Goal: Task Accomplishment & Management: Complete application form

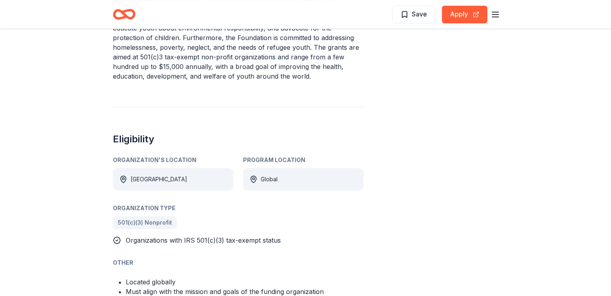
scroll to position [389, 0]
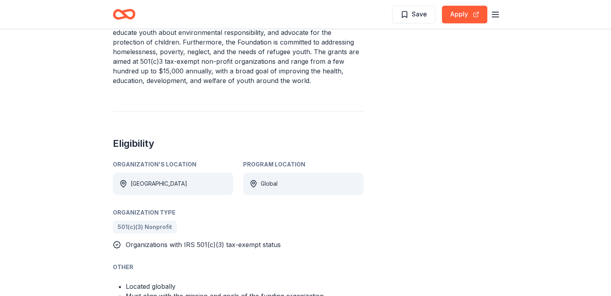
drag, startPoint x: 596, startPoint y: 150, endPoint x: 590, endPoint y: 129, distance: 21.7
click at [590, 129] on div "DanPaul Foundation Grants From The Dan Paul Foundation The DanPaul Foundation a…" at bounding box center [305, 196] width 611 height 1113
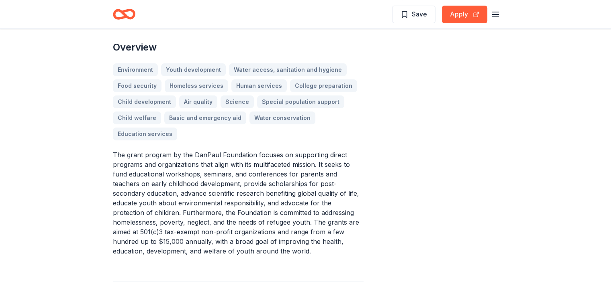
scroll to position [220, 0]
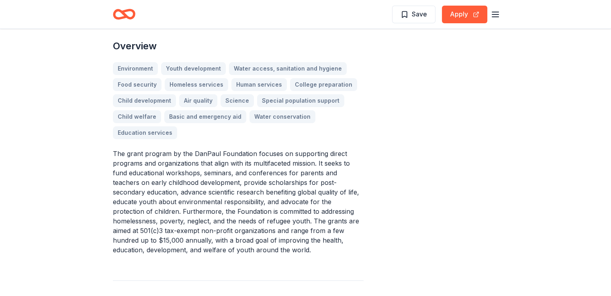
click at [331, 107] on div "Environment Youth development Water access, sanitation and hygiene Food securit…" at bounding box center [238, 100] width 251 height 77
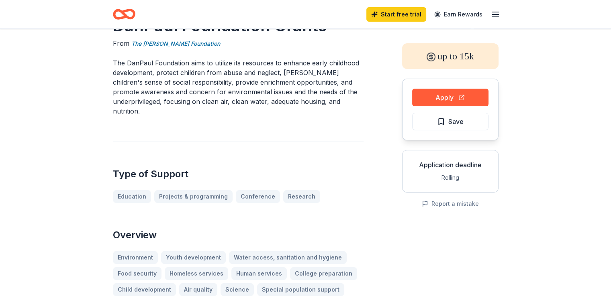
scroll to position [25, 0]
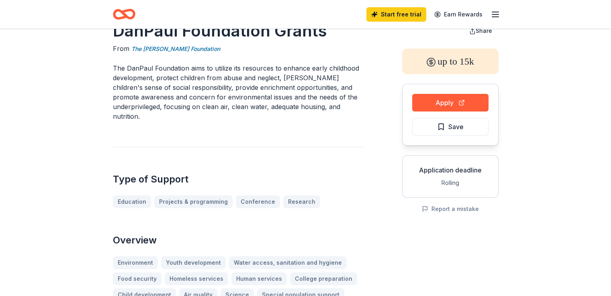
drag, startPoint x: 600, startPoint y: 40, endPoint x: 616, endPoint y: 100, distance: 62.4
click at [610, 100] on html "Start free trial Earn Rewards DanPaul Foundation Grants From The Dan Paul Found…" at bounding box center [305, 123] width 611 height 296
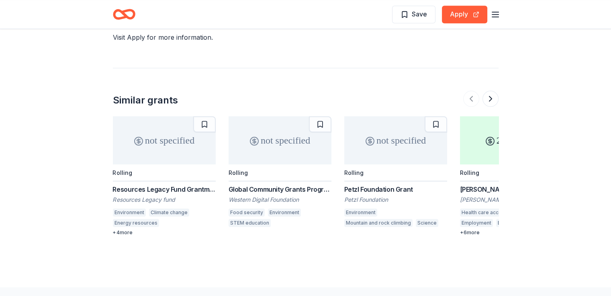
scroll to position [857, 0]
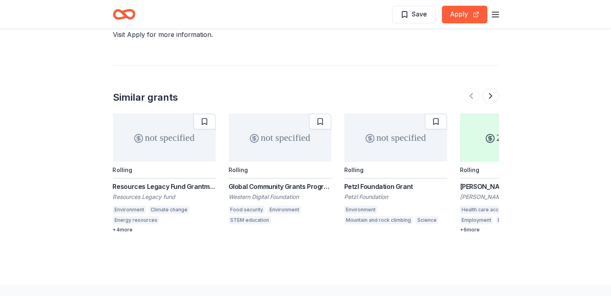
click at [169, 182] on div "Resources Legacy Fund Grantmaking Opportunity" at bounding box center [164, 187] width 103 height 10
click at [492, 88] on button at bounding box center [490, 96] width 16 height 16
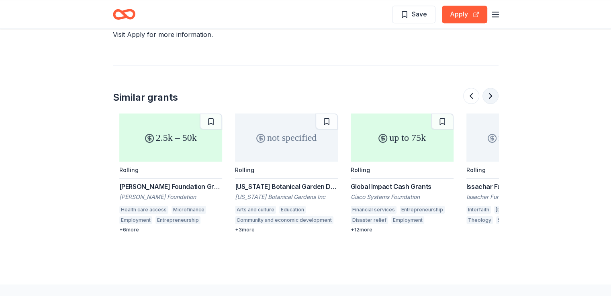
scroll to position [0, 347]
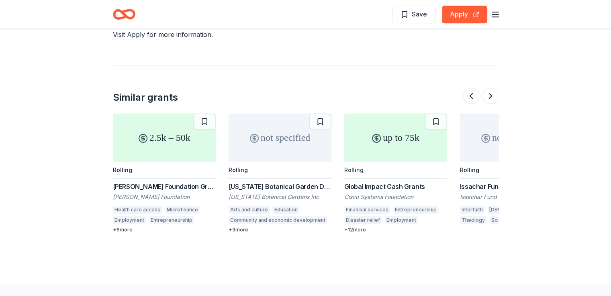
click at [389, 182] on div "Global Impact Cash Grants" at bounding box center [395, 187] width 103 height 10
click at [296, 182] on div "Idaho Botanical Garden Donation Requests" at bounding box center [280, 187] width 103 height 10
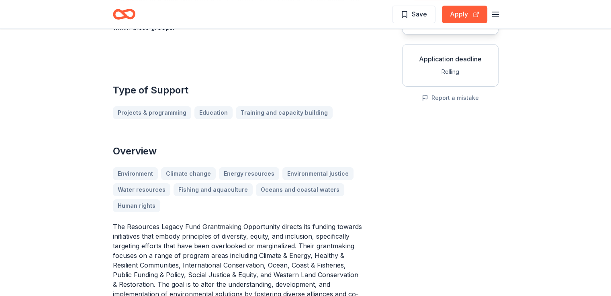
scroll to position [116, 0]
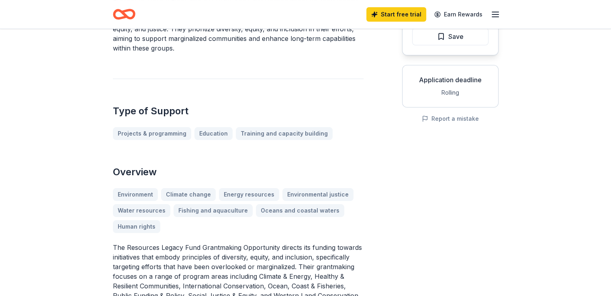
drag, startPoint x: 579, startPoint y: 55, endPoint x: 567, endPoint y: 15, distance: 41.2
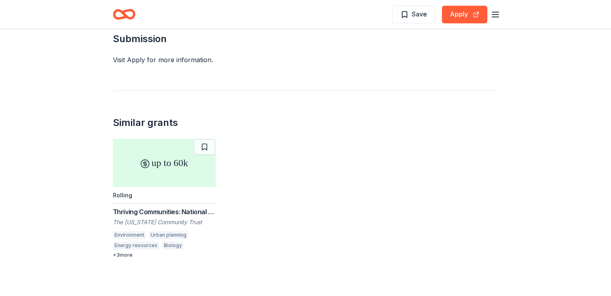
scroll to position [559, 0]
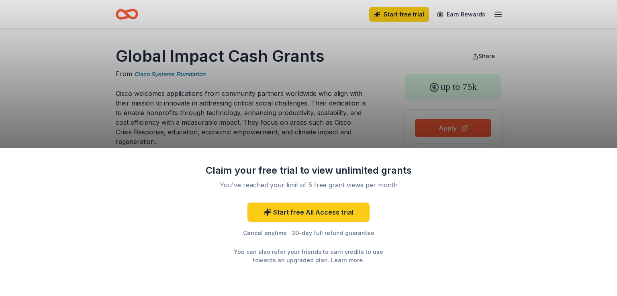
click at [545, 94] on div "Claim your free trial to view unlimited grants You've reached your limit of 5 f…" at bounding box center [308, 148] width 617 height 296
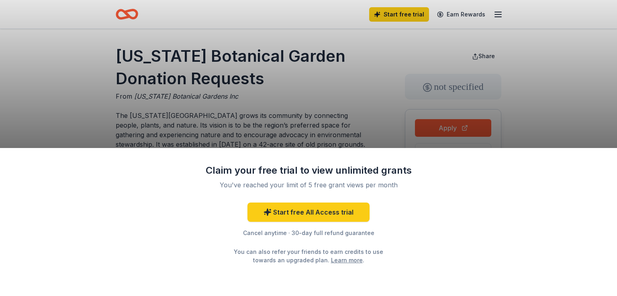
click at [610, 21] on div "Claim your free trial to view unlimited grants You've reached your limit of 5 f…" at bounding box center [308, 148] width 617 height 296
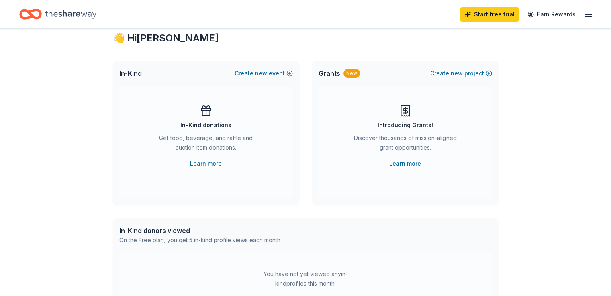
scroll to position [18, 0]
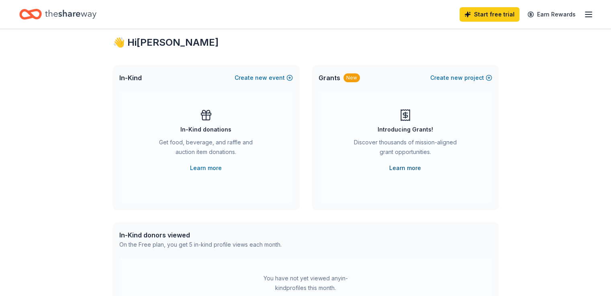
click at [406, 166] on link "Learn more" at bounding box center [405, 168] width 32 height 10
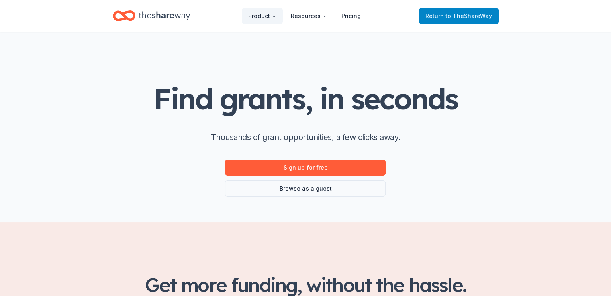
click at [450, 15] on span "to TheShareWay" at bounding box center [468, 15] width 47 height 7
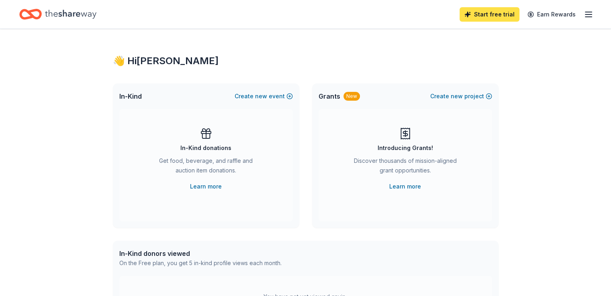
click at [489, 12] on link "Start free trial" at bounding box center [489, 14] width 60 height 14
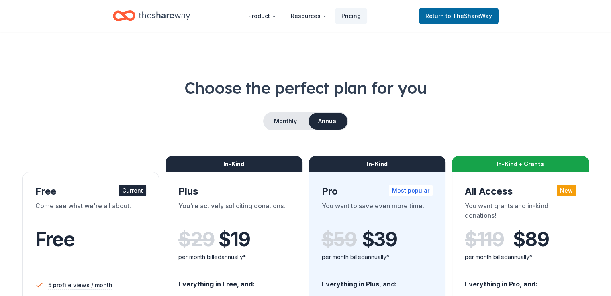
click at [96, 225] on div "Free" at bounding box center [90, 248] width 111 height 49
click at [487, 19] on span "Return to TheShareWay" at bounding box center [458, 16] width 67 height 10
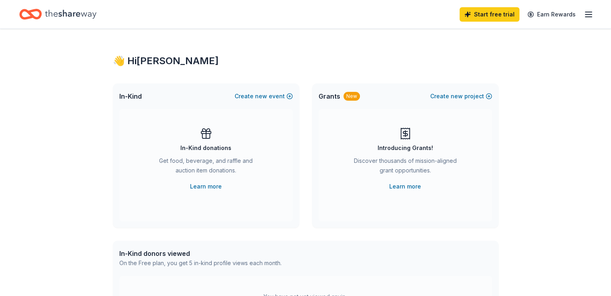
click at [250, 143] on div "In-Kind donations Get food, beverage, and raffle and auction item donations. Le…" at bounding box center [205, 159] width 141 height 64
click at [206, 185] on link "Learn more" at bounding box center [206, 187] width 32 height 10
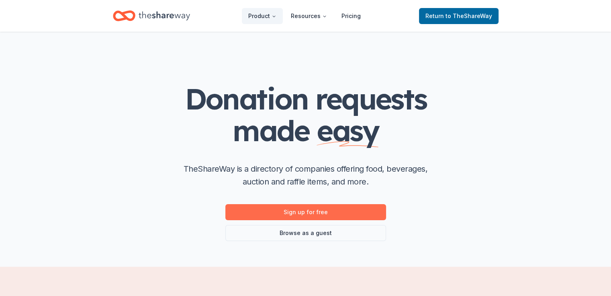
click at [275, 214] on link "Sign up for free" at bounding box center [305, 212] width 161 height 16
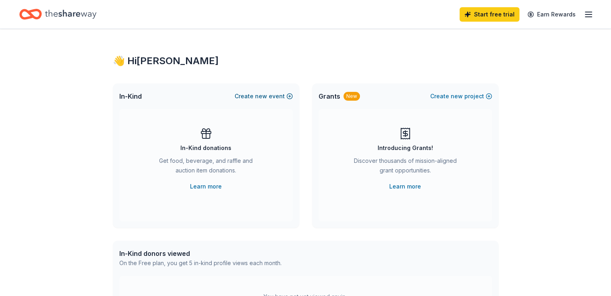
click at [256, 98] on button "Create new event" at bounding box center [264, 97] width 58 height 10
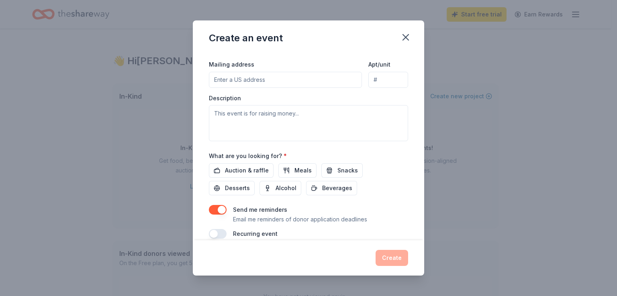
scroll to position [196, 0]
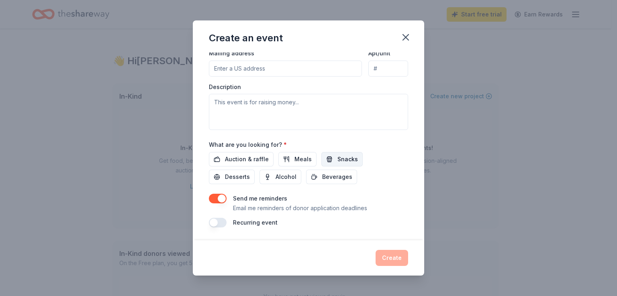
click at [341, 158] on span "Snacks" at bounding box center [347, 160] width 20 height 10
click at [341, 179] on span "Beverages" at bounding box center [337, 177] width 30 height 10
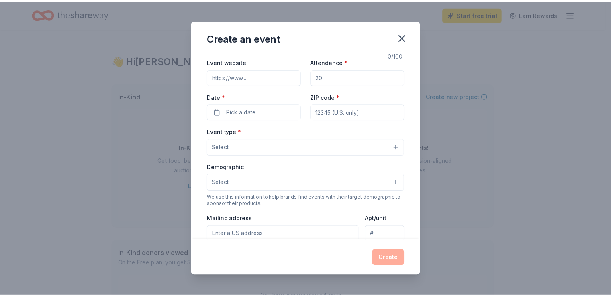
scroll to position [0, 0]
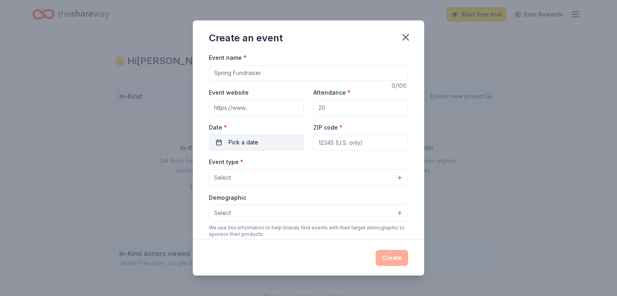
click at [249, 142] on span "Pick a date" at bounding box center [244, 143] width 30 height 10
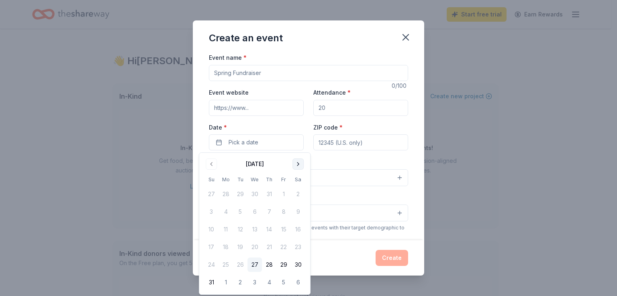
click at [298, 167] on button "Go to next month" at bounding box center [297, 164] width 11 height 11
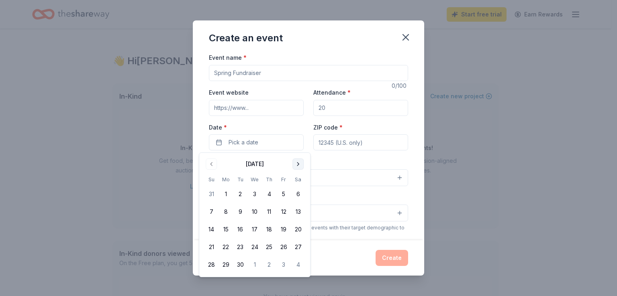
click at [298, 167] on button "Go to next month" at bounding box center [297, 164] width 11 height 11
click at [405, 40] on icon "button" at bounding box center [405, 37] width 11 height 11
